Goal: Task Accomplishment & Management: Manage account settings

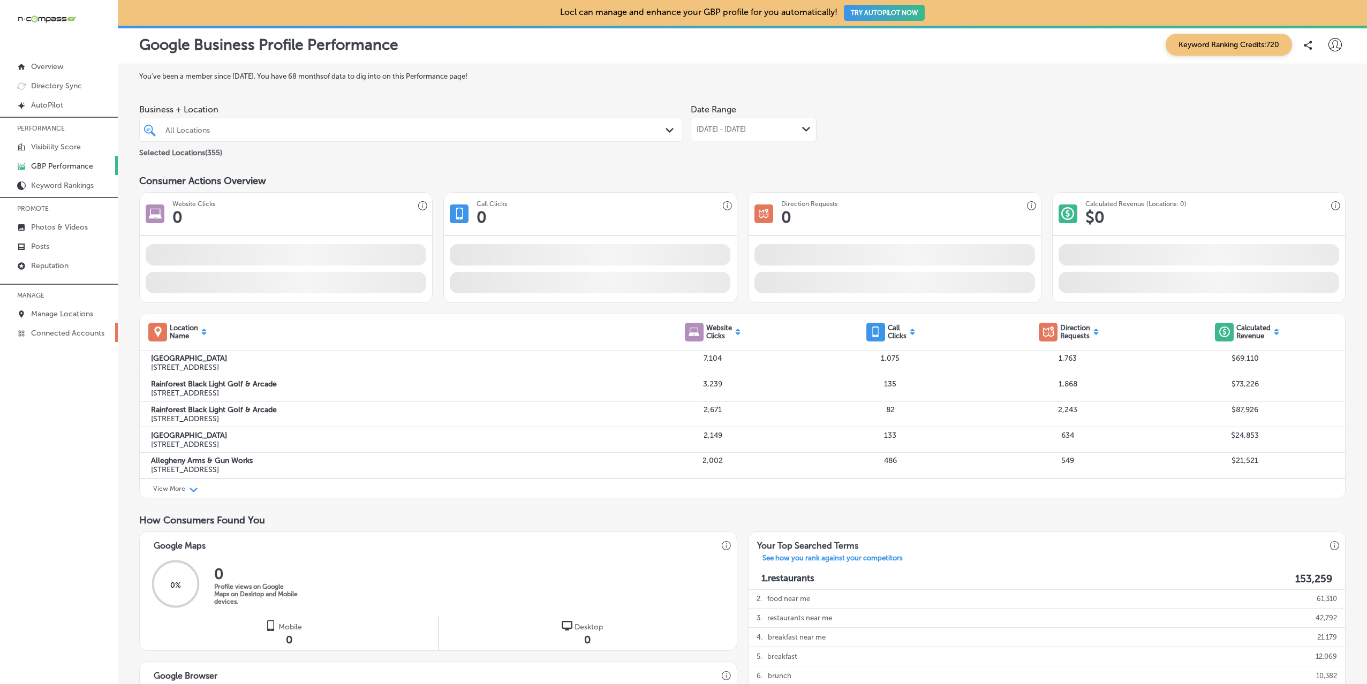
click at [61, 324] on link "Connected Accounts" at bounding box center [59, 332] width 118 height 19
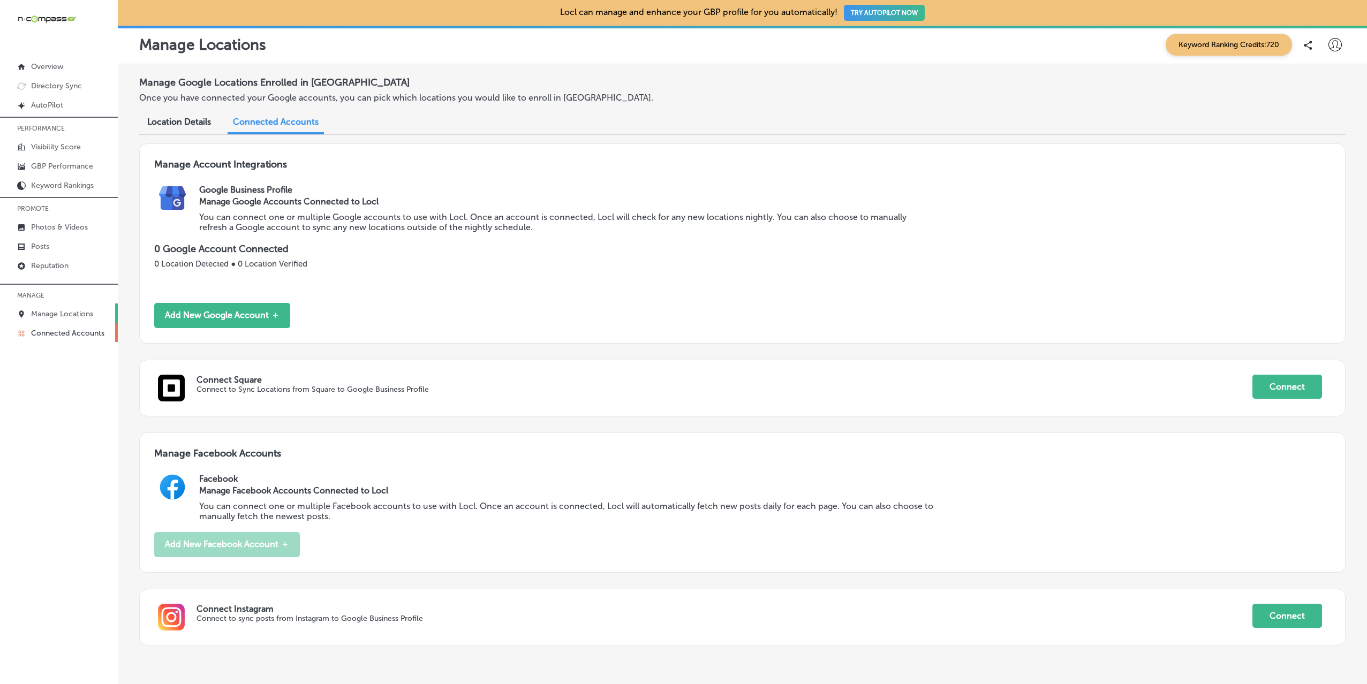
click at [67, 315] on p "Manage Locations" at bounding box center [62, 314] width 62 height 9
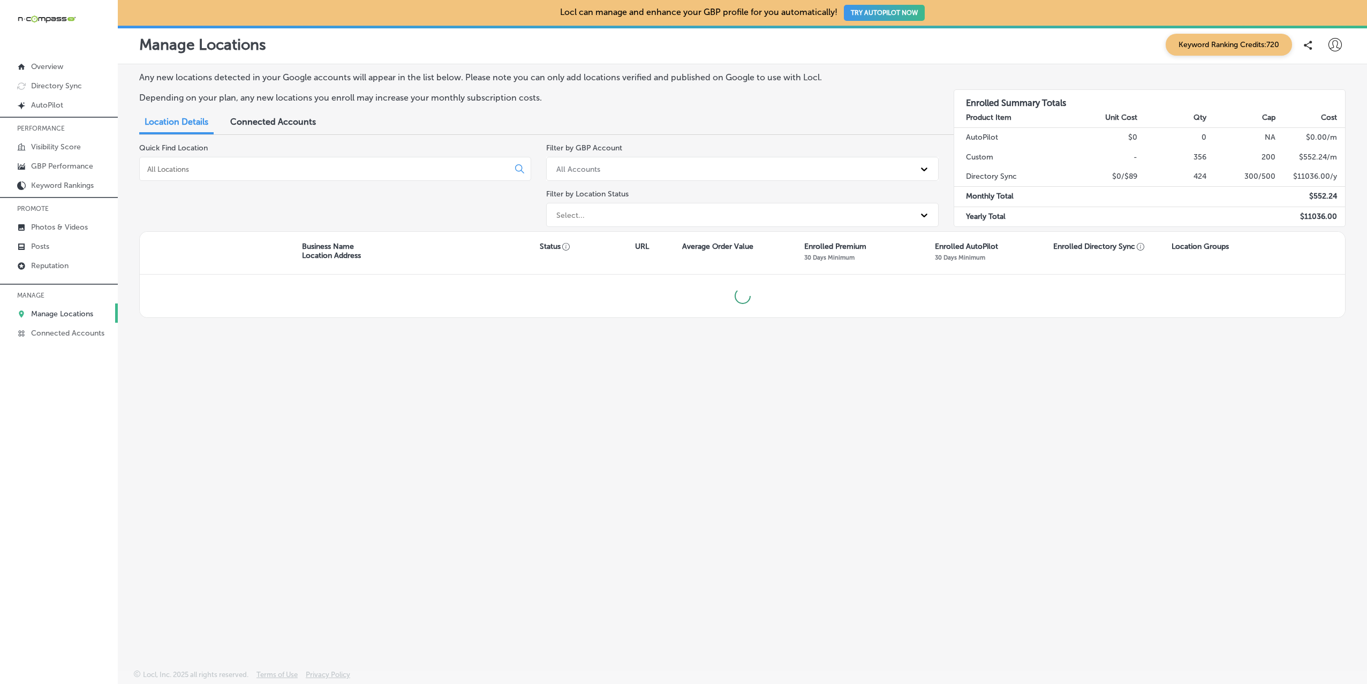
click at [263, 173] on input at bounding box center [326, 169] width 360 height 10
type input "rose man"
click at [63, 137] on link "Visibility Score" at bounding box center [59, 146] width 118 height 19
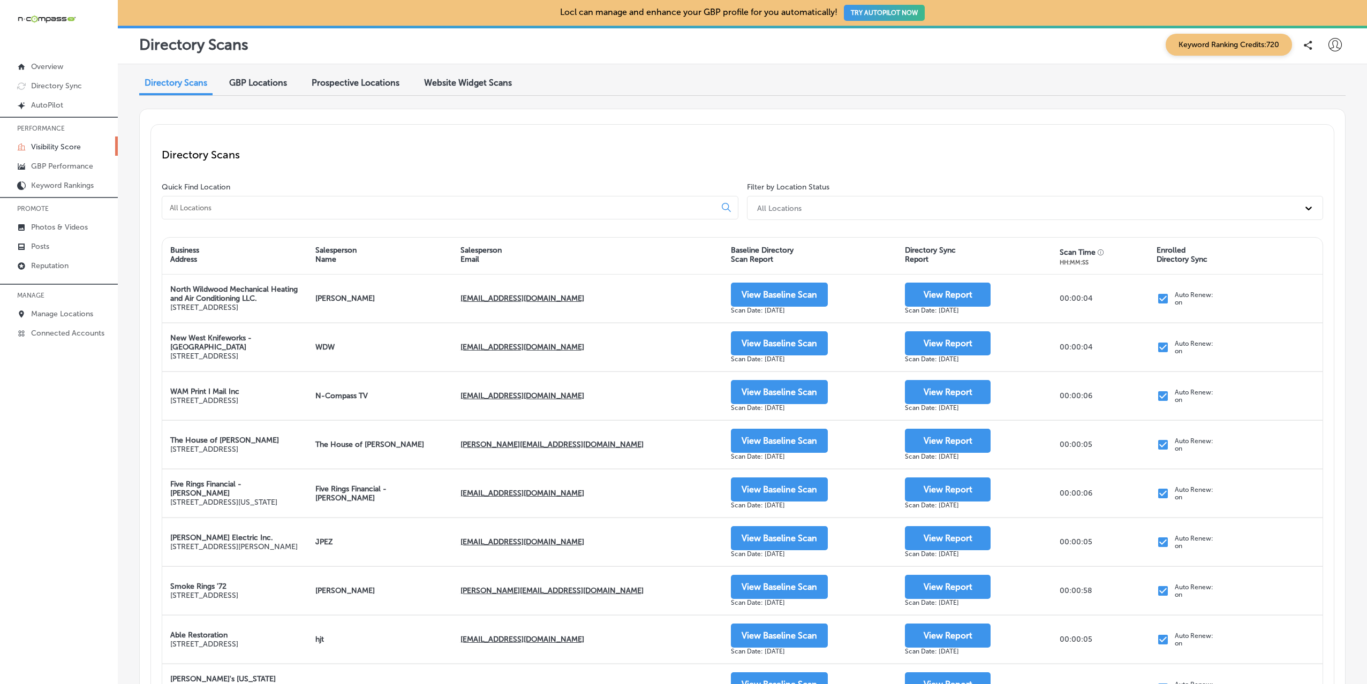
click at [252, 205] on input at bounding box center [441, 208] width 545 height 10
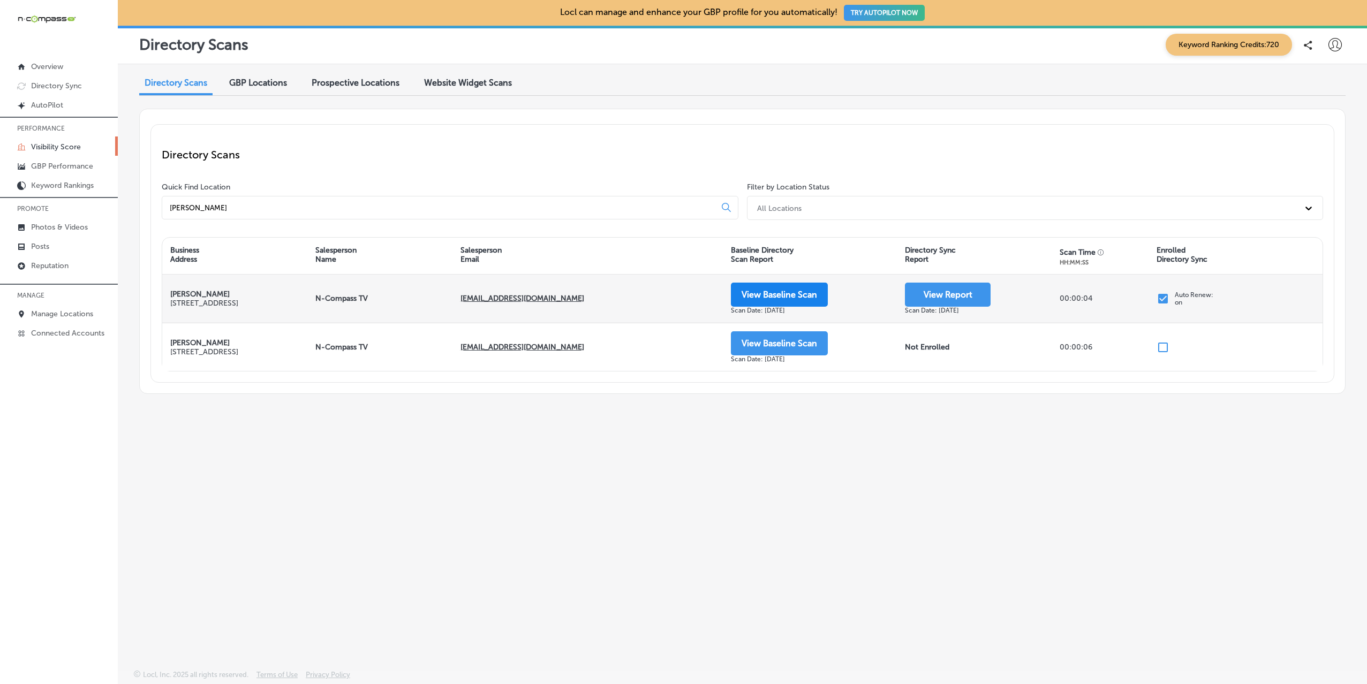
type input "[PERSON_NAME]"
click at [784, 295] on button "View Baseline Scan" at bounding box center [779, 295] width 97 height 24
click at [922, 303] on button "View Report" at bounding box center [948, 295] width 86 height 24
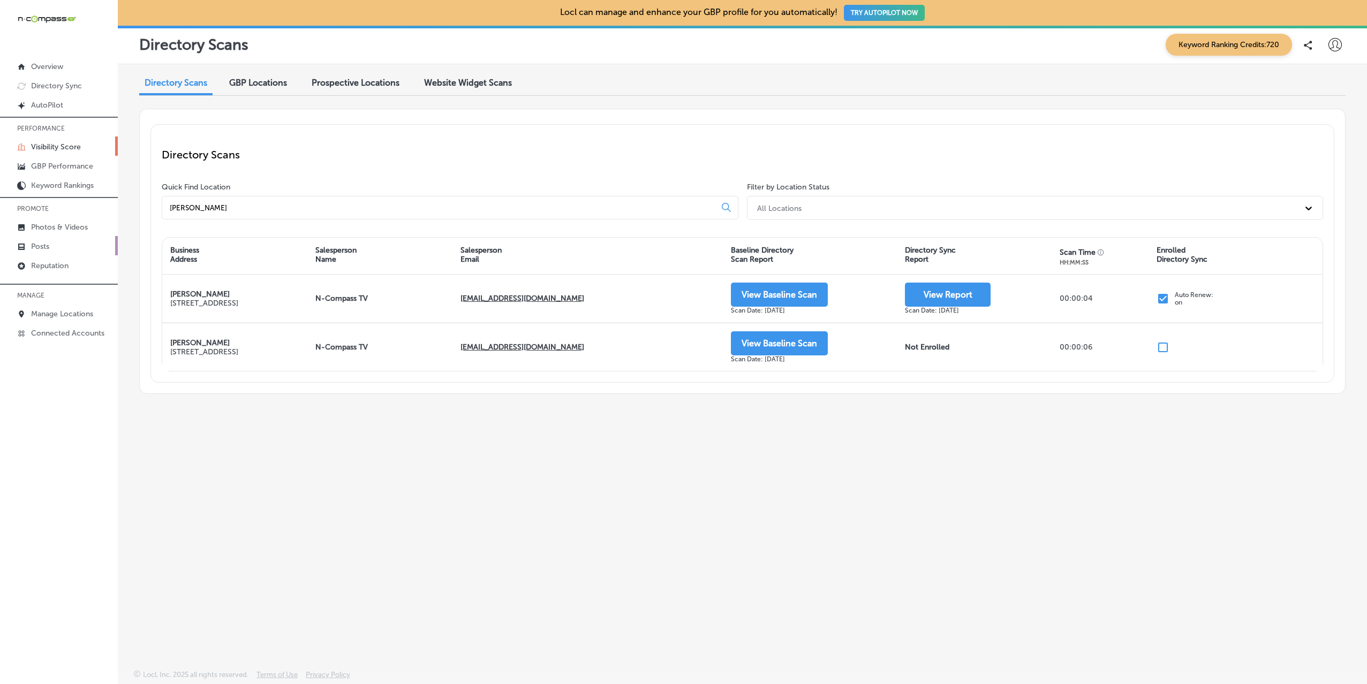
click at [61, 240] on link "Posts" at bounding box center [59, 245] width 118 height 19
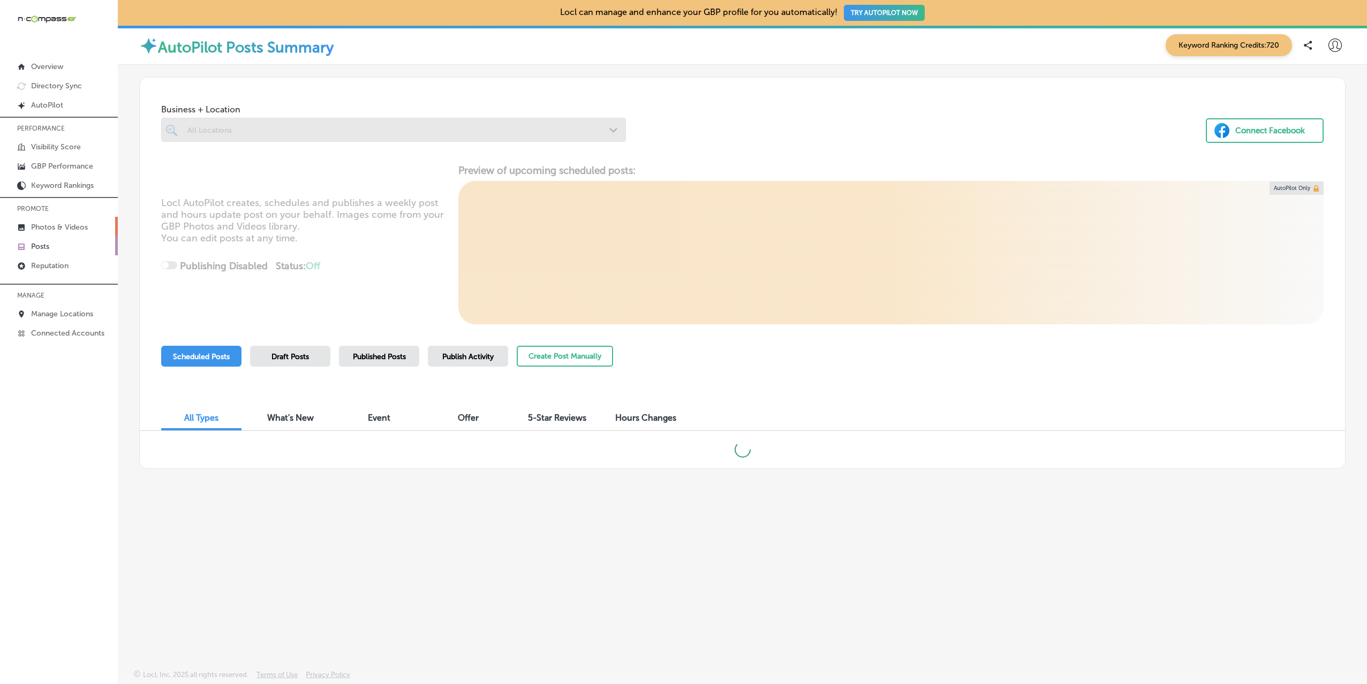
click at [73, 225] on p "Photos & Videos" at bounding box center [59, 227] width 57 height 9
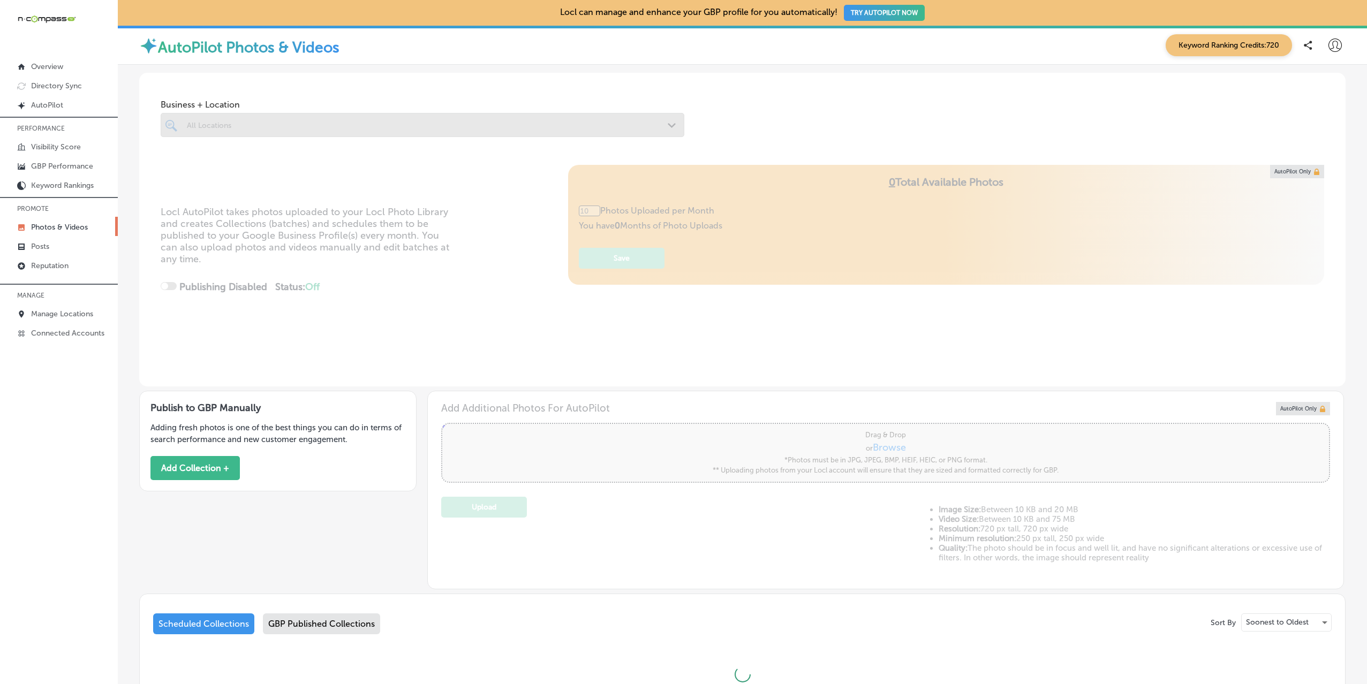
click at [335, 125] on div at bounding box center [423, 125] width 524 height 24
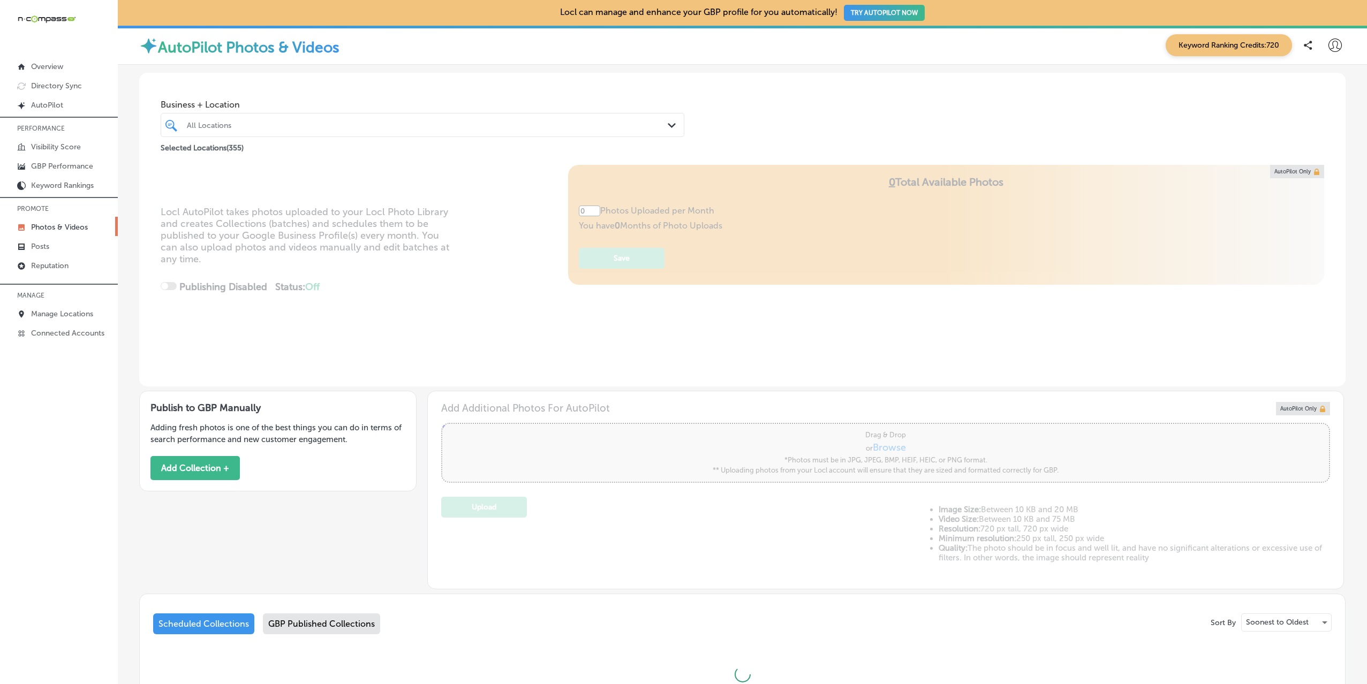
type input "5"
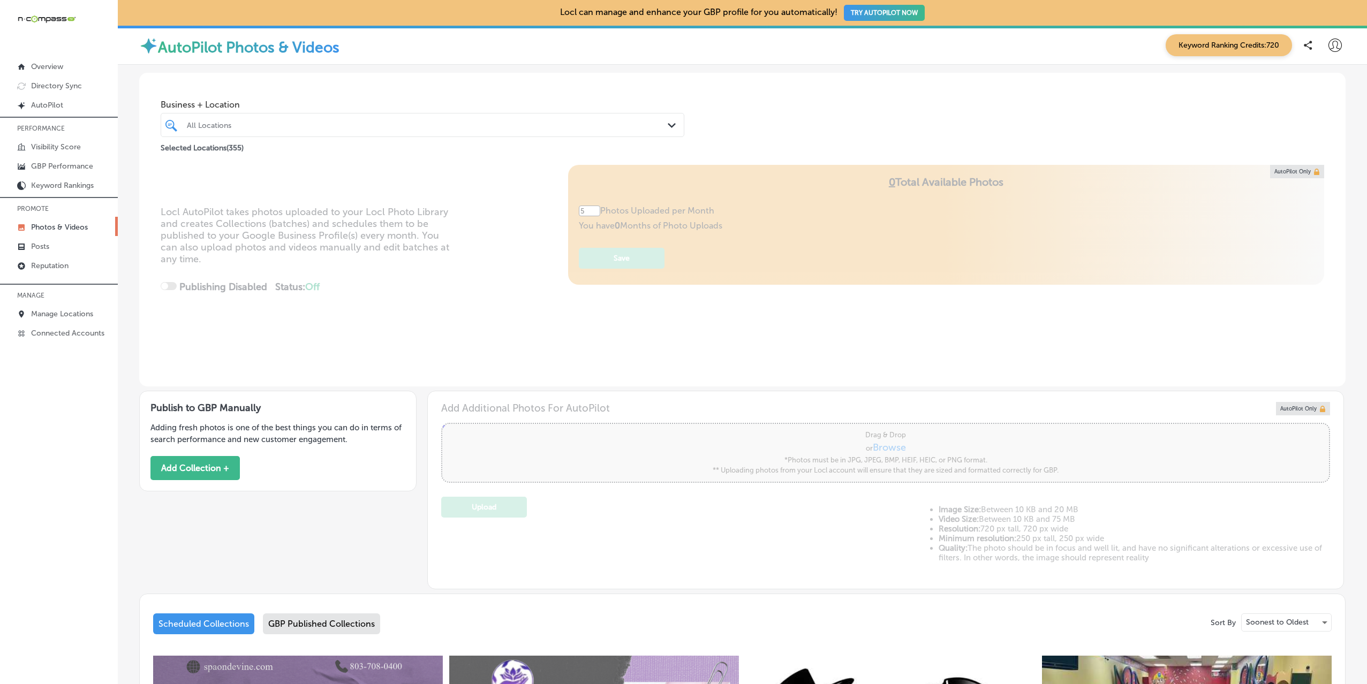
click at [245, 129] on div "All Locations" at bounding box center [428, 124] width 482 height 9
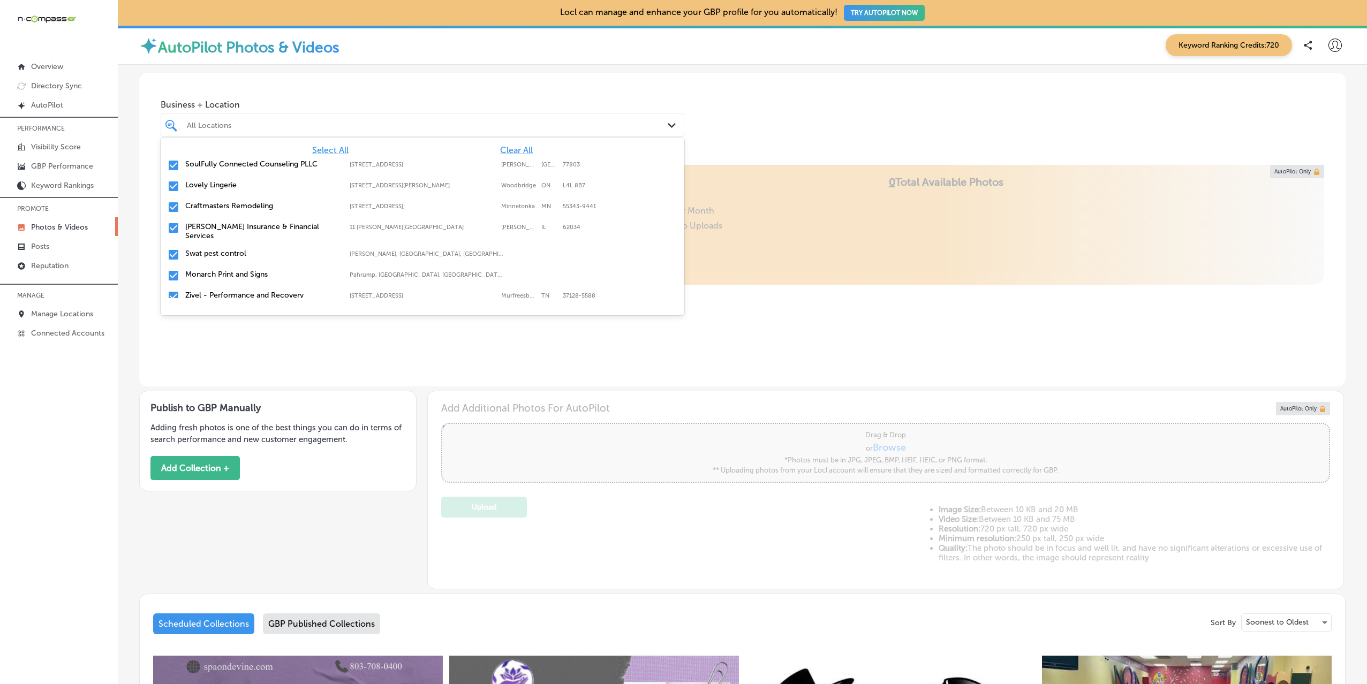
click at [515, 147] on span "Clear All" at bounding box center [516, 150] width 33 height 10
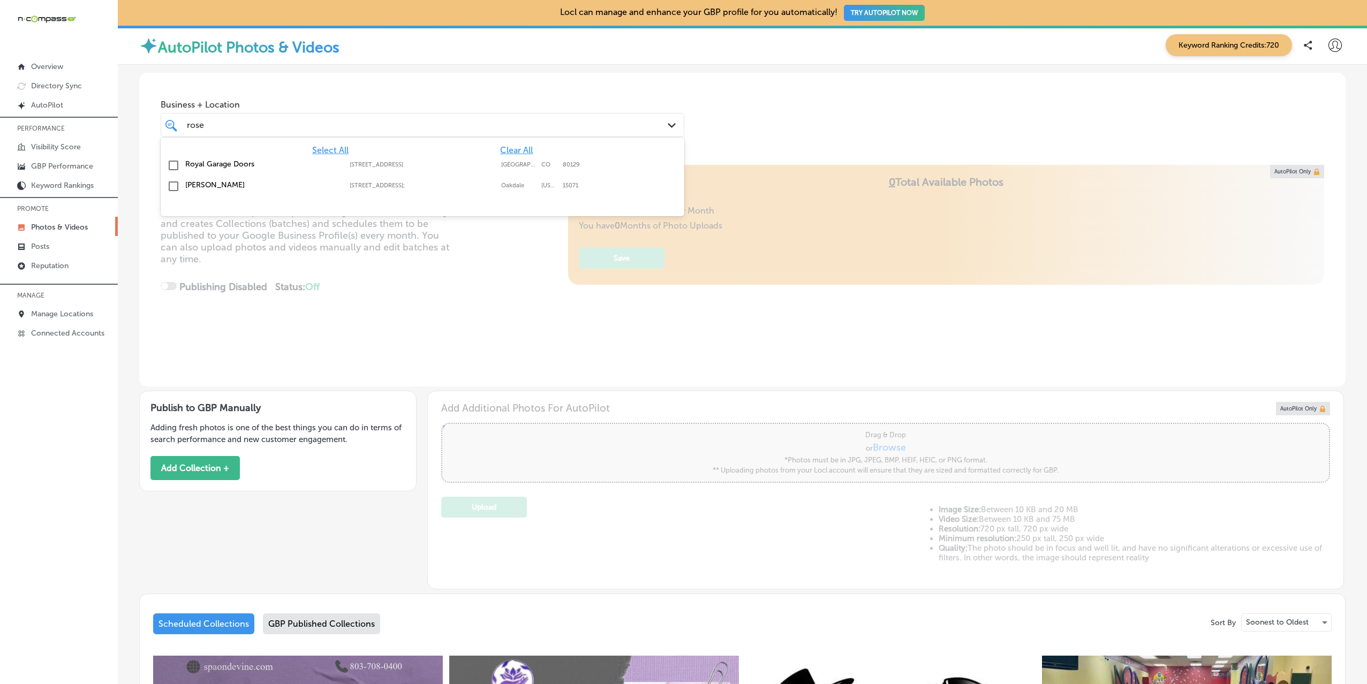
click at [419, 193] on div "[PERSON_NAME] [STREET_ADDRESS][PERSON_NAME][US_STATE] [STREET_ADDRESS][US_STATE]" at bounding box center [422, 186] width 515 height 17
type input "rose"
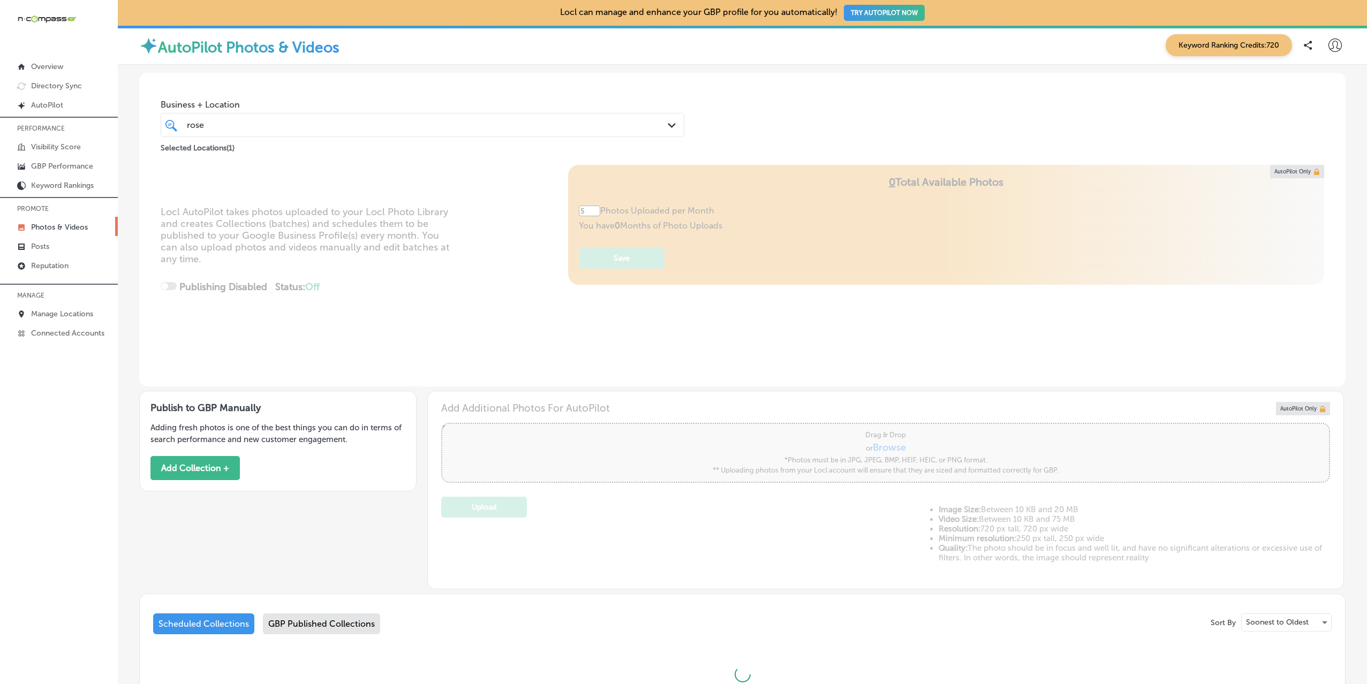
click at [360, 322] on div "Locl AutoPilot takes photos uploaded to your Locl Photo Library and creates Col…" at bounding box center [742, 276] width 1206 height 222
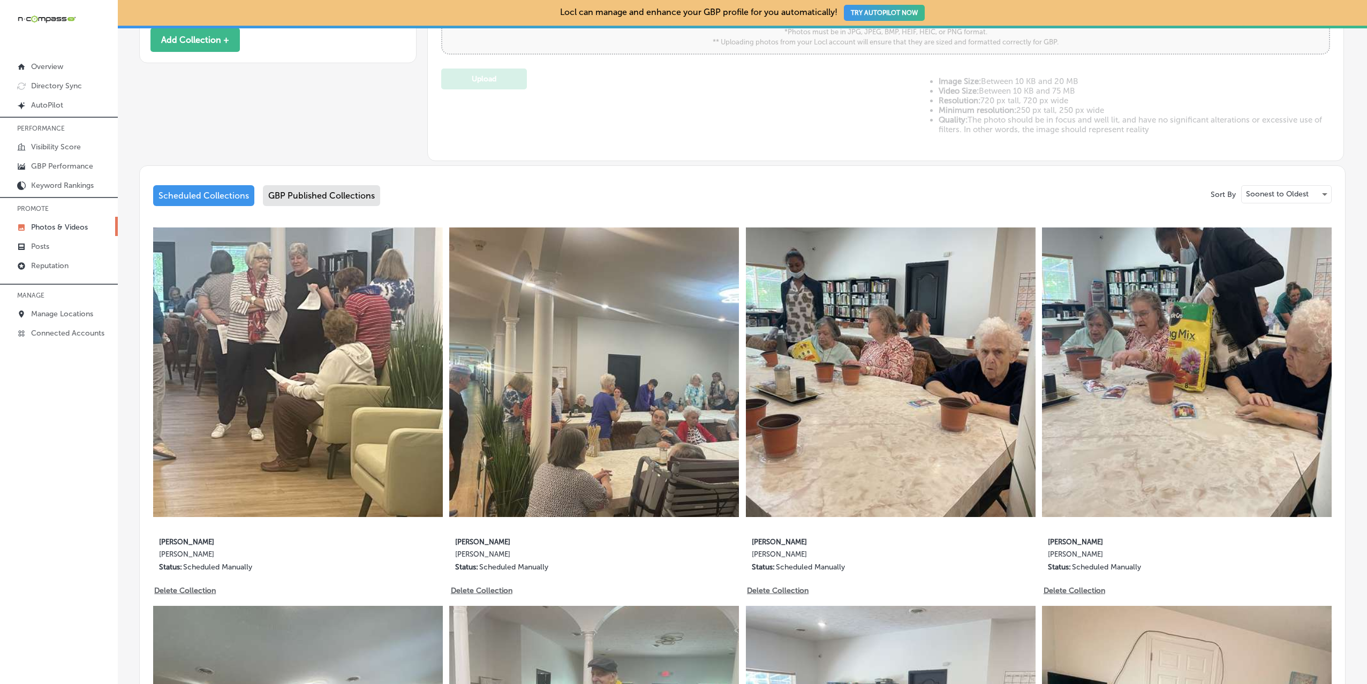
click at [342, 194] on div "GBP Published Collections" at bounding box center [321, 195] width 117 height 21
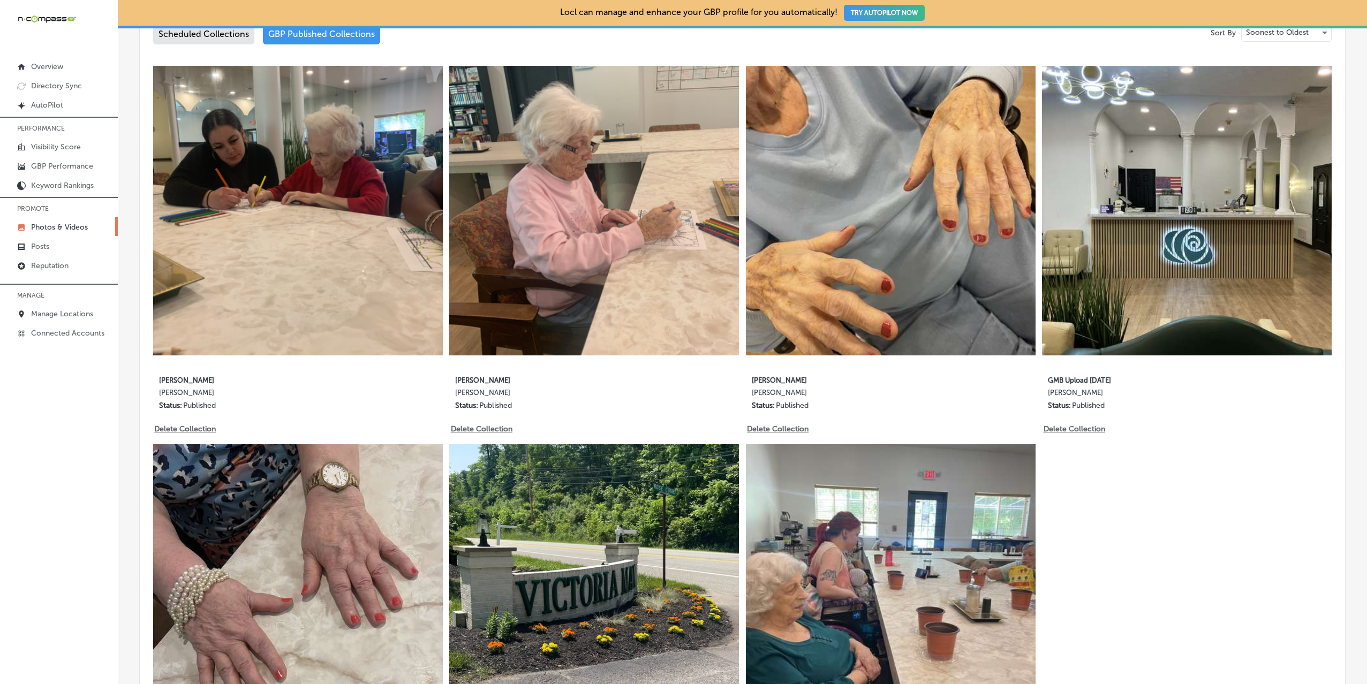
scroll to position [589, 0]
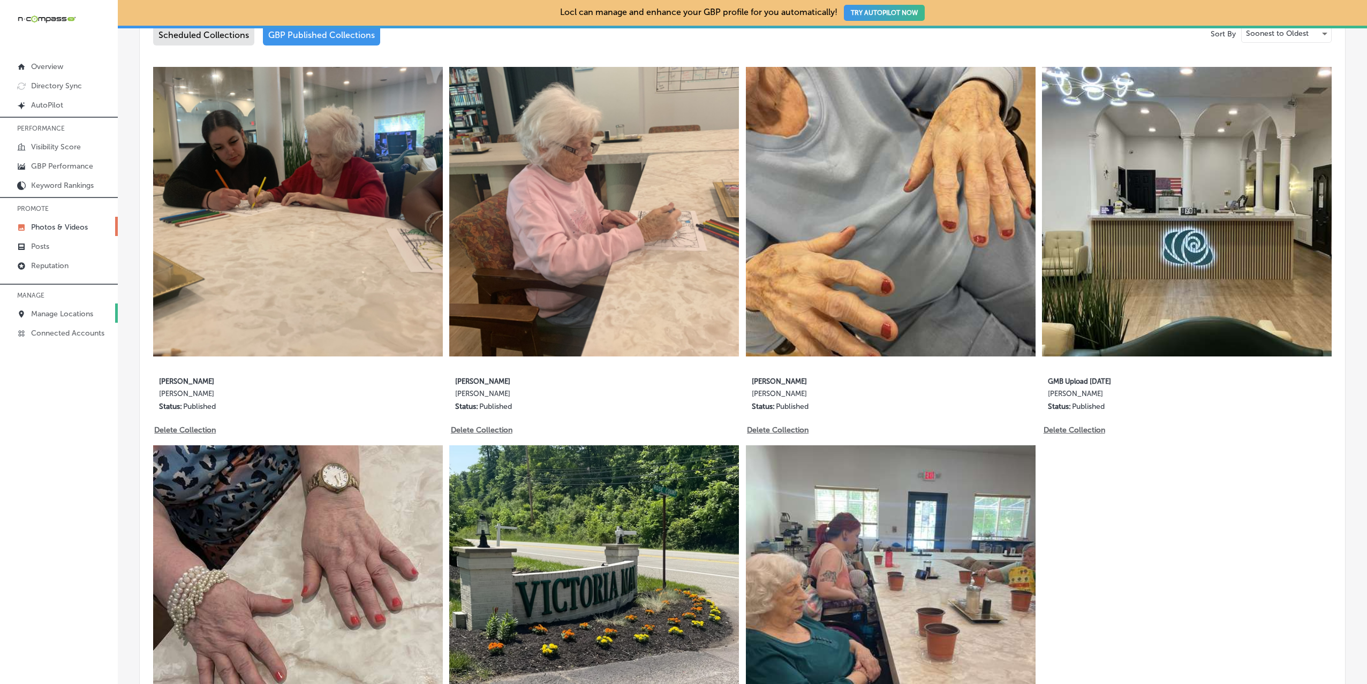
click at [67, 315] on p "Manage Locations" at bounding box center [62, 314] width 62 height 9
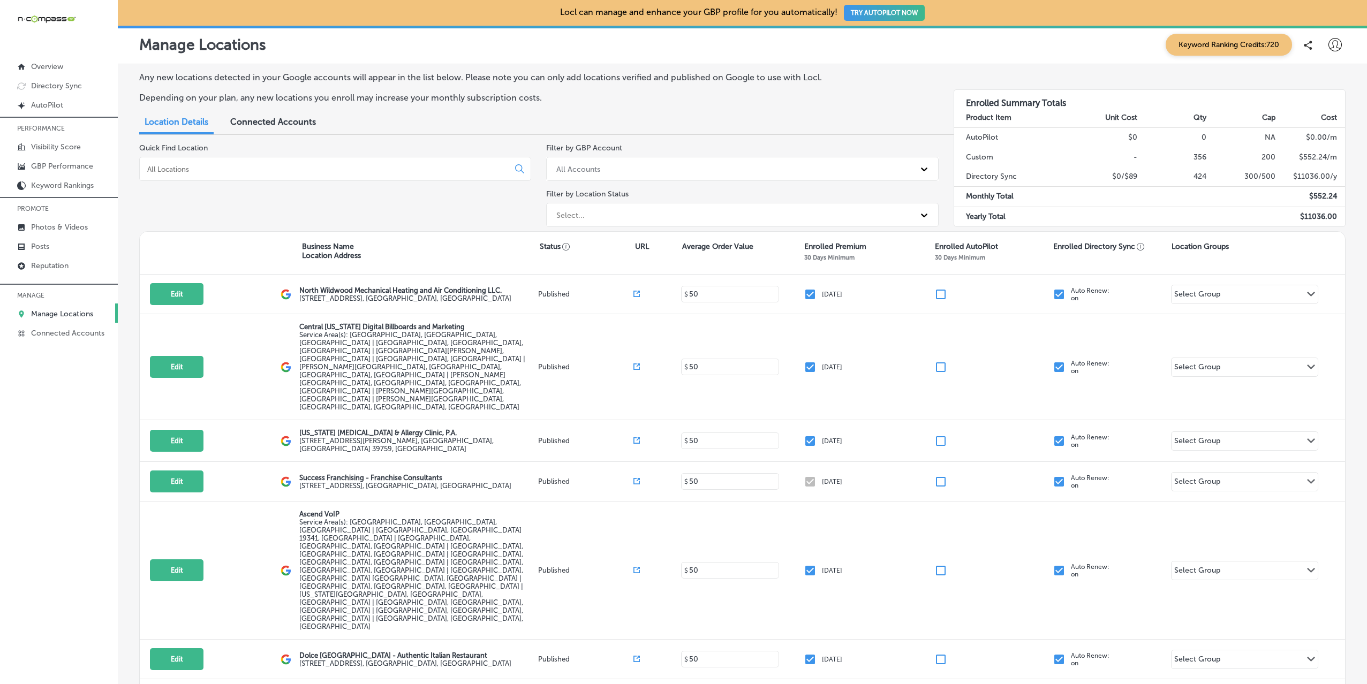
click at [198, 176] on div at bounding box center [335, 169] width 392 height 24
click at [207, 172] on input at bounding box center [326, 169] width 360 height 10
click at [458, 170] on input at bounding box center [326, 169] width 360 height 10
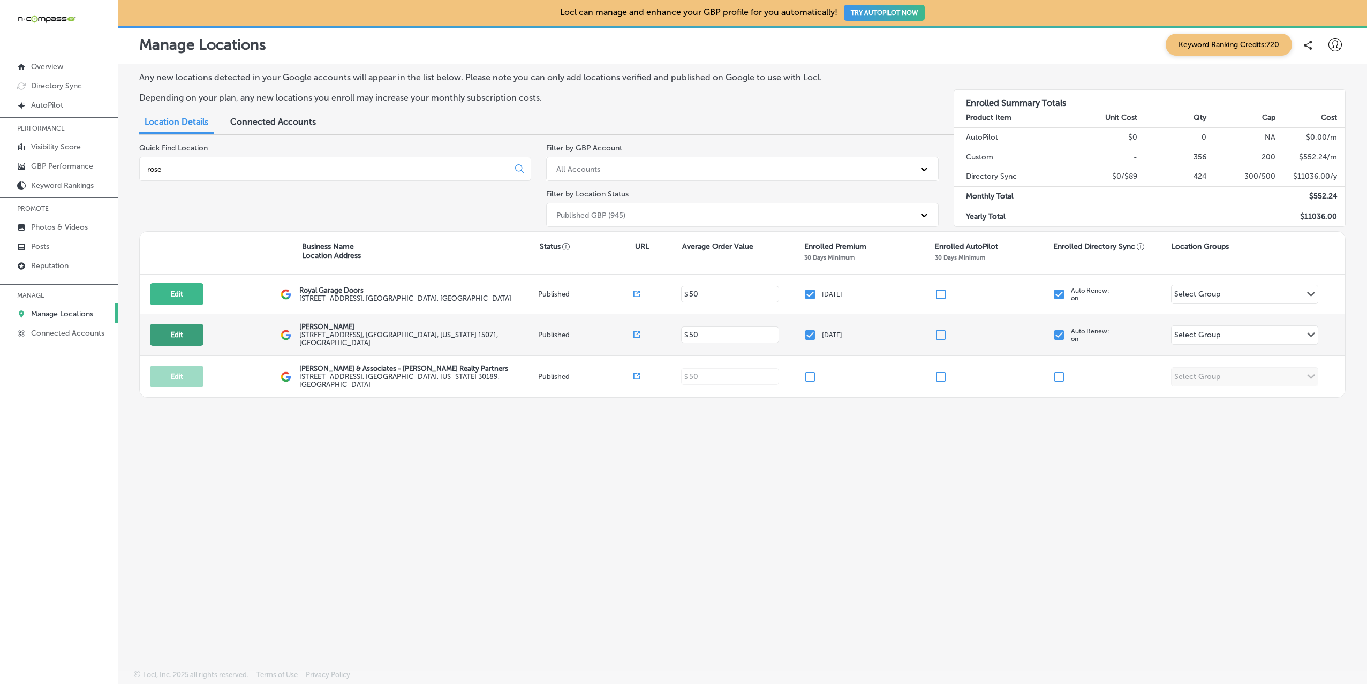
type input "rose"
click at [177, 331] on button "Edit" at bounding box center [177, 335] width 54 height 22
select select "US"
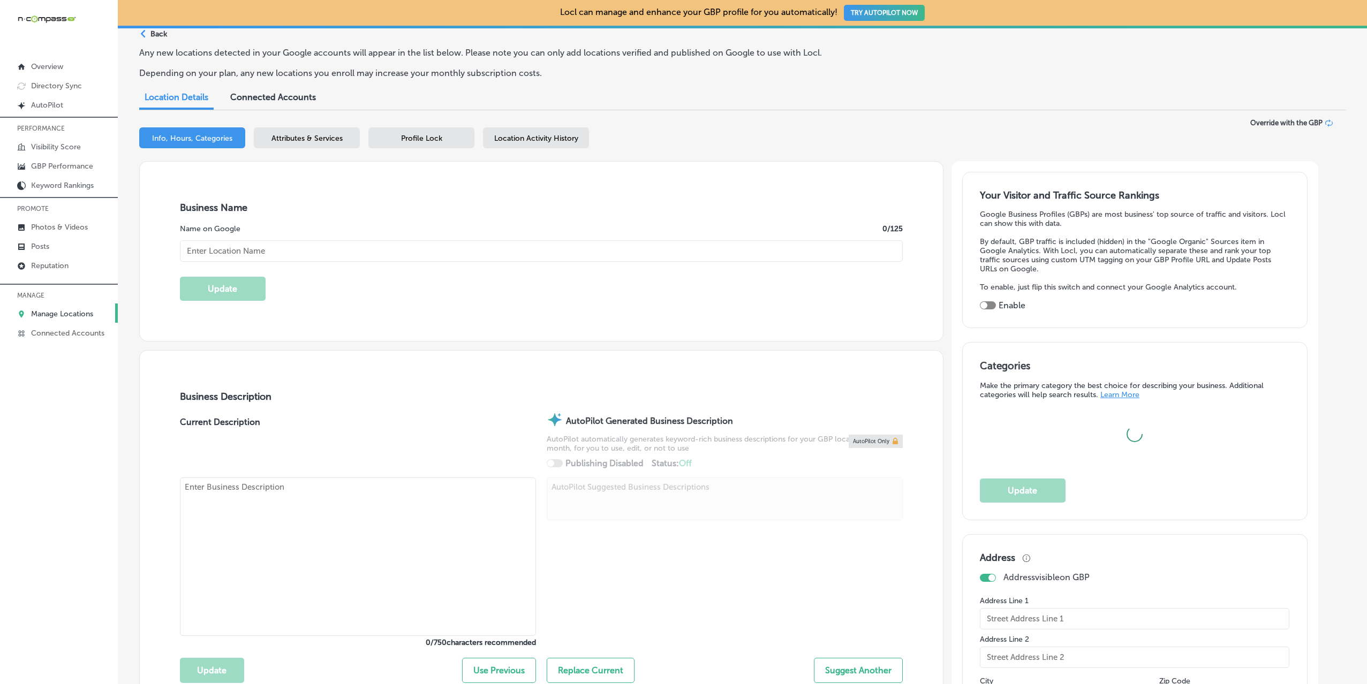
type textarea "[PERSON_NAME] is a compassionate assisted living facility in [GEOGRAPHIC_DATA],…"
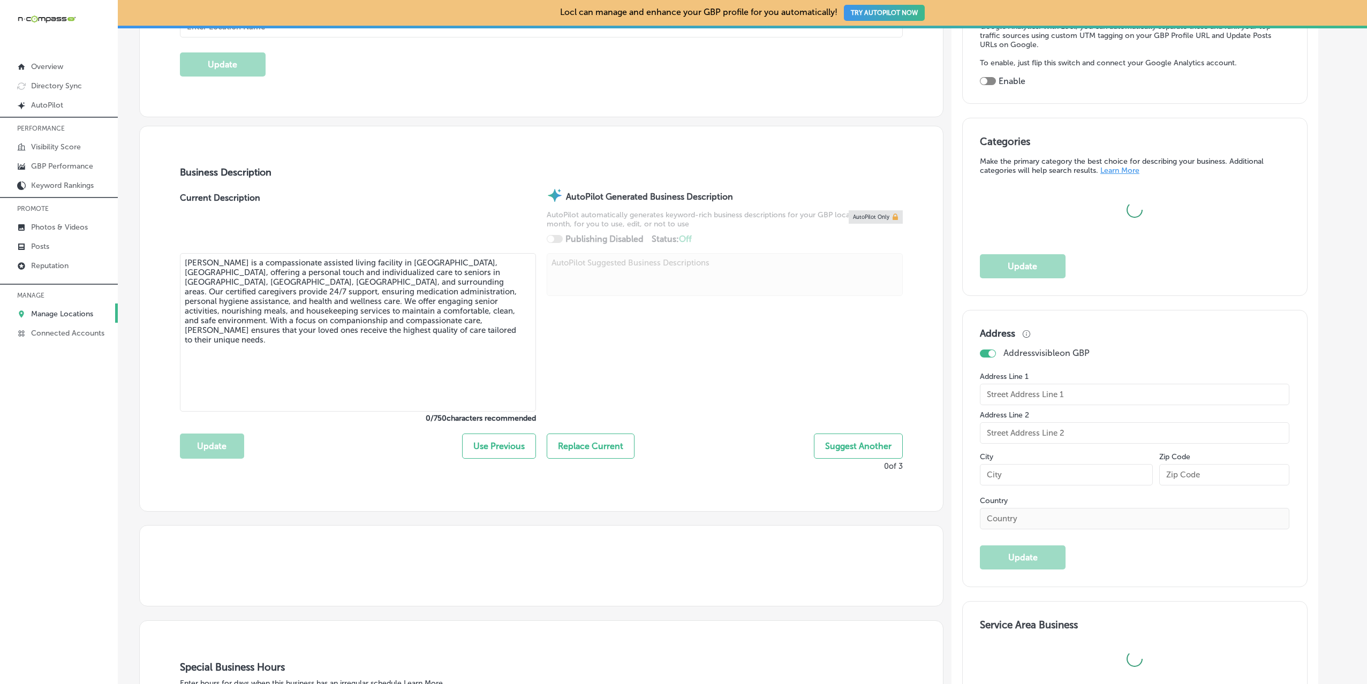
type input "[STREET_ADDRESS]"
type input "Oakdale"
type input "15071"
type input "US"
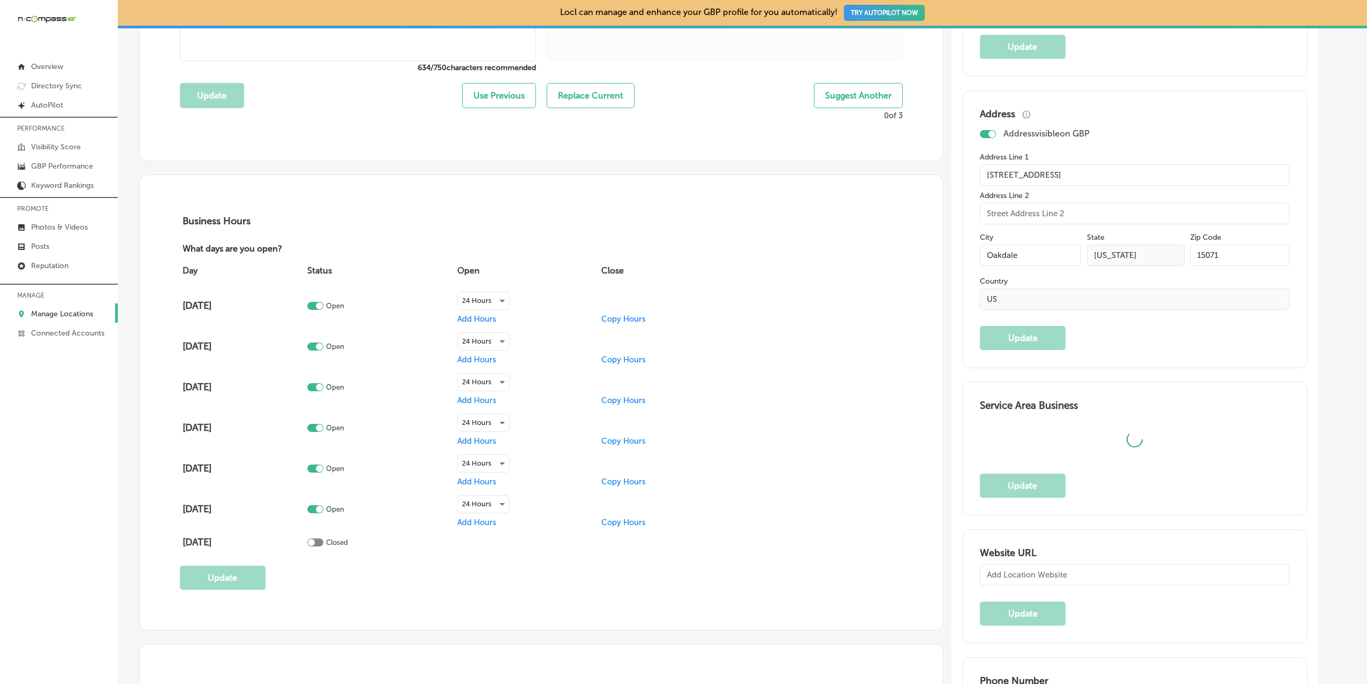
type input "[URL][DOMAIN_NAME]"
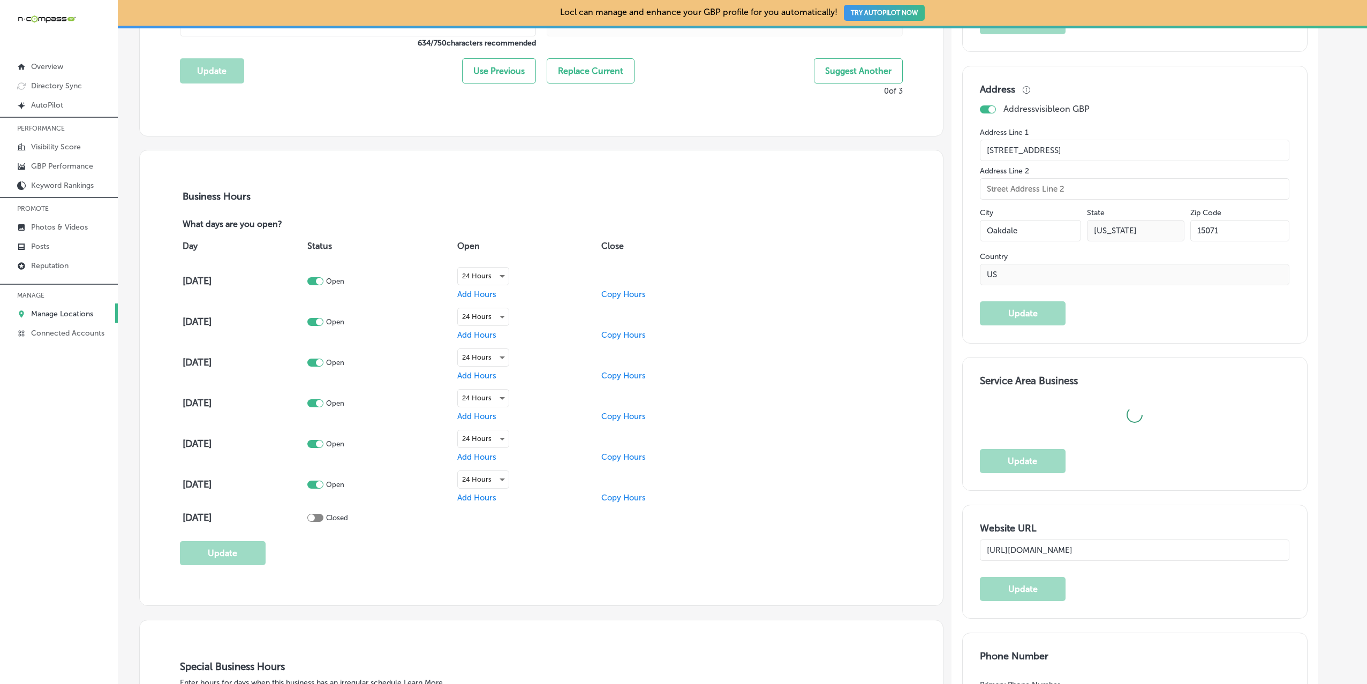
checkbox input "true"
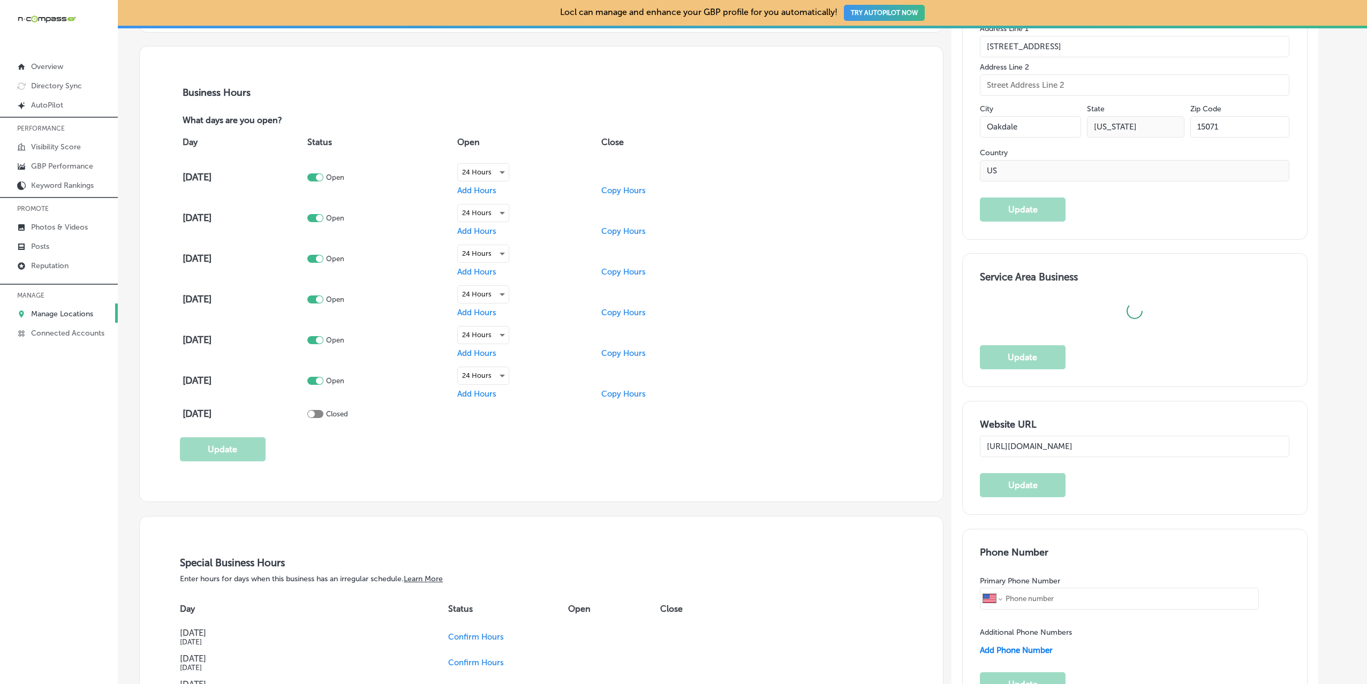
type input "[PERSON_NAME]"
type input "[PHONE_NUMBER]"
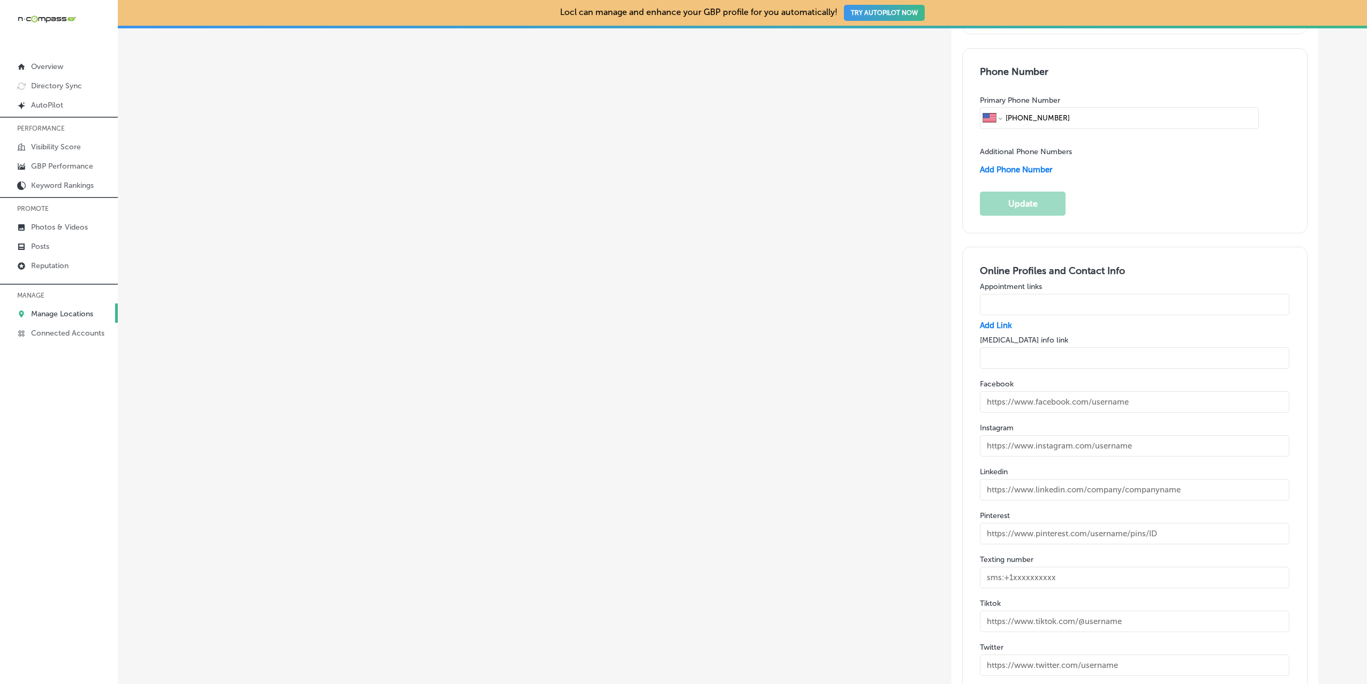
scroll to position [1791, 0]
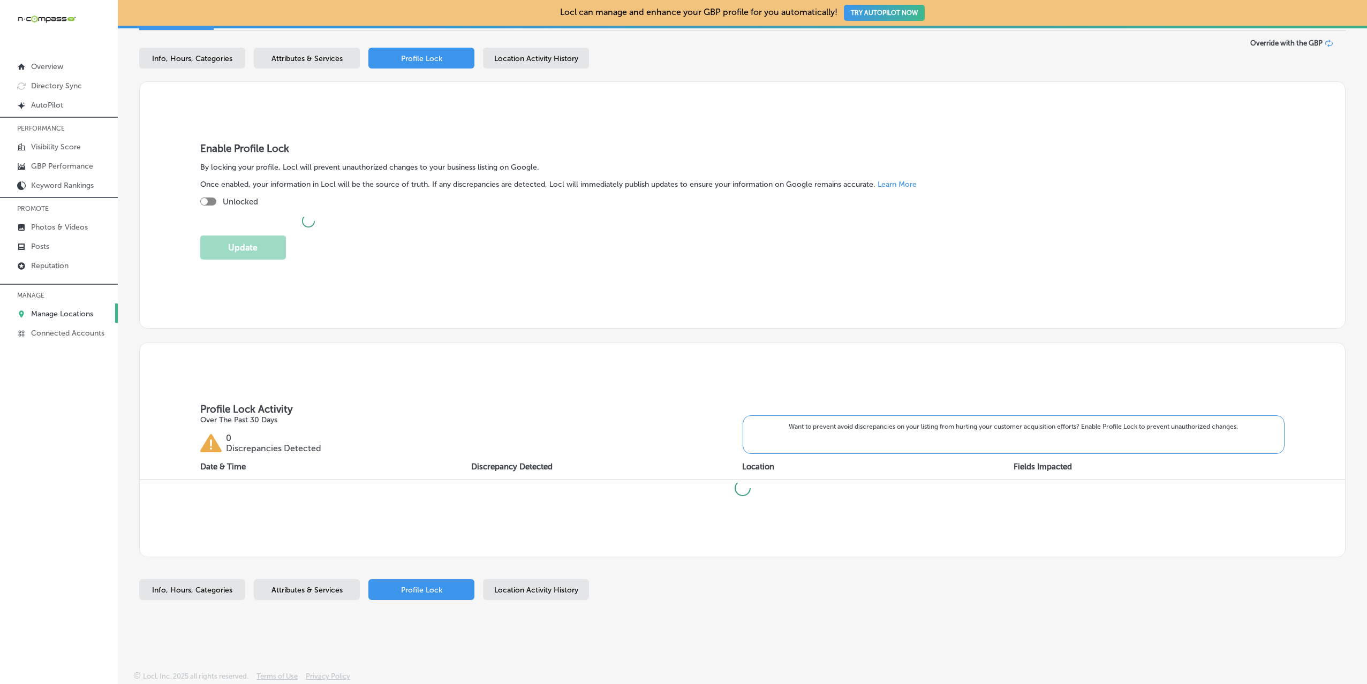
checkbox input "true"
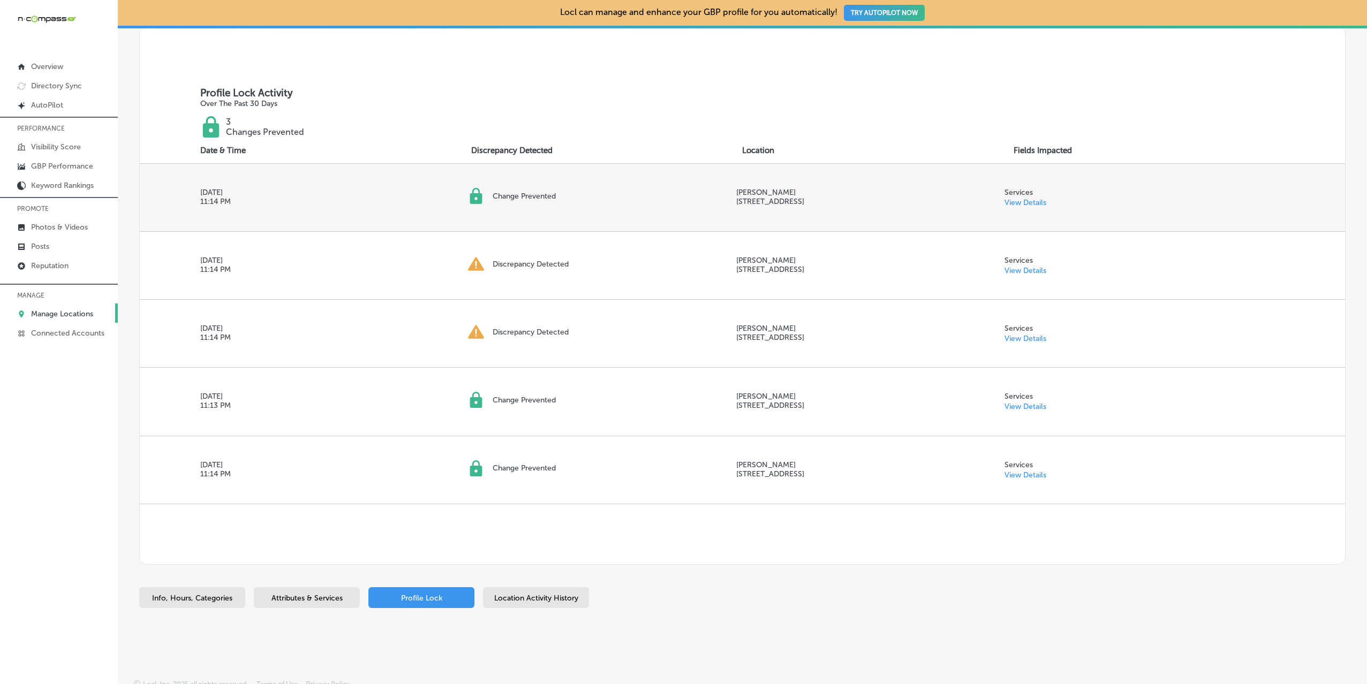
scroll to position [443, 0]
